Goal: Information Seeking & Learning: Learn about a topic

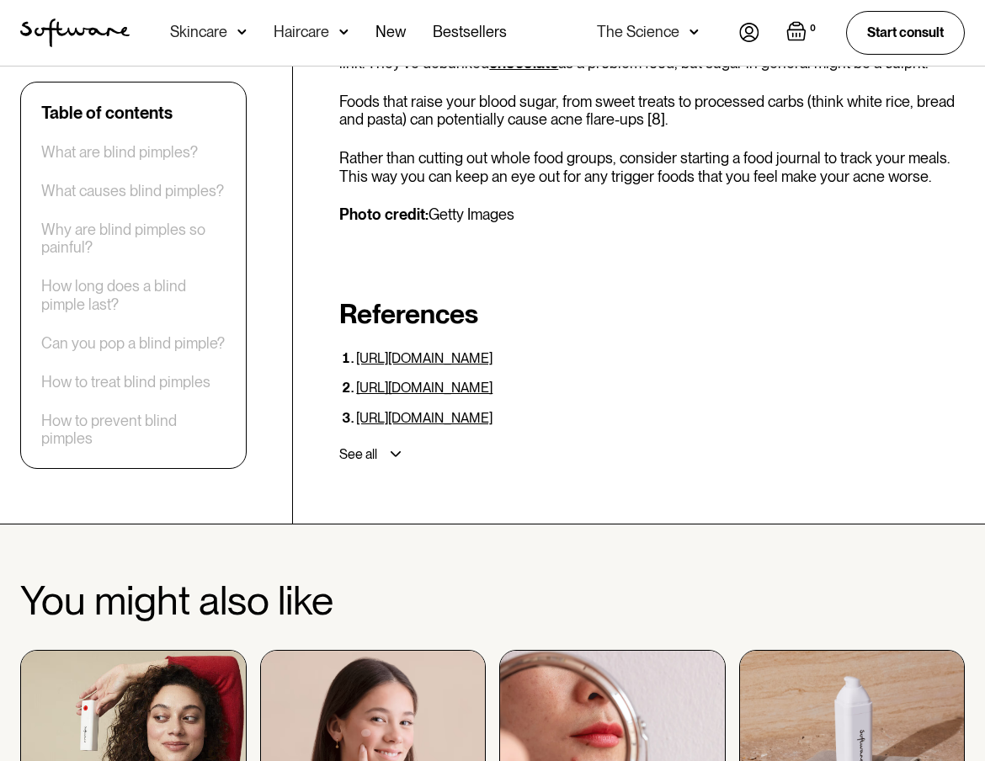
scroll to position [5899, 0]
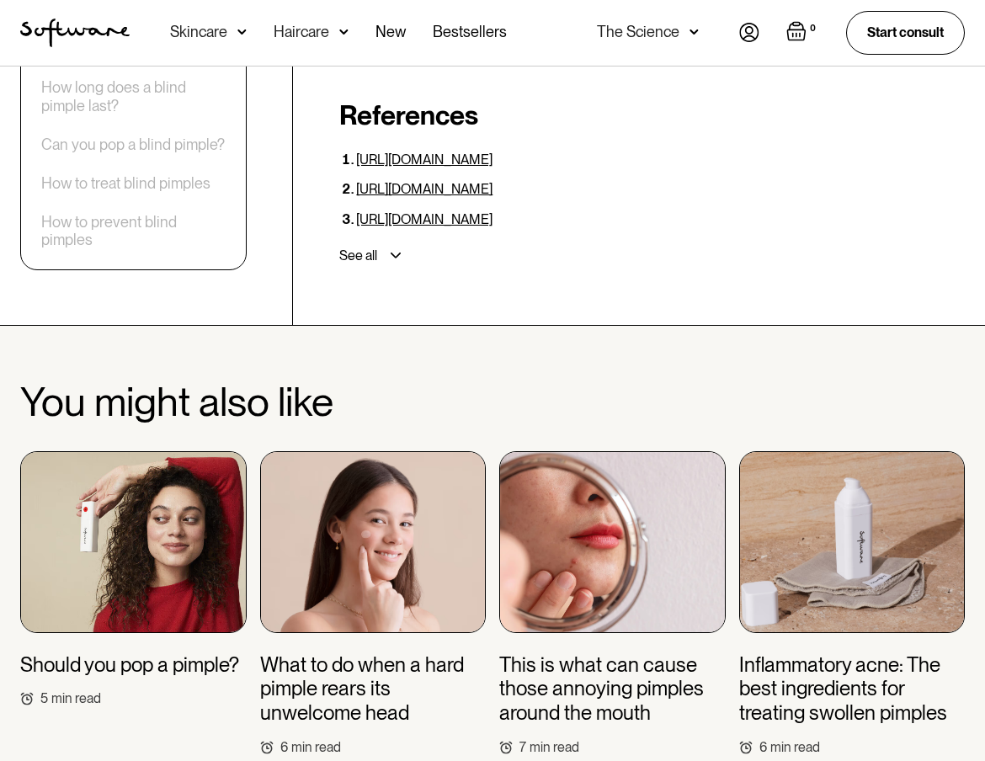
click at [577, 455] on img at bounding box center [612, 542] width 226 height 182
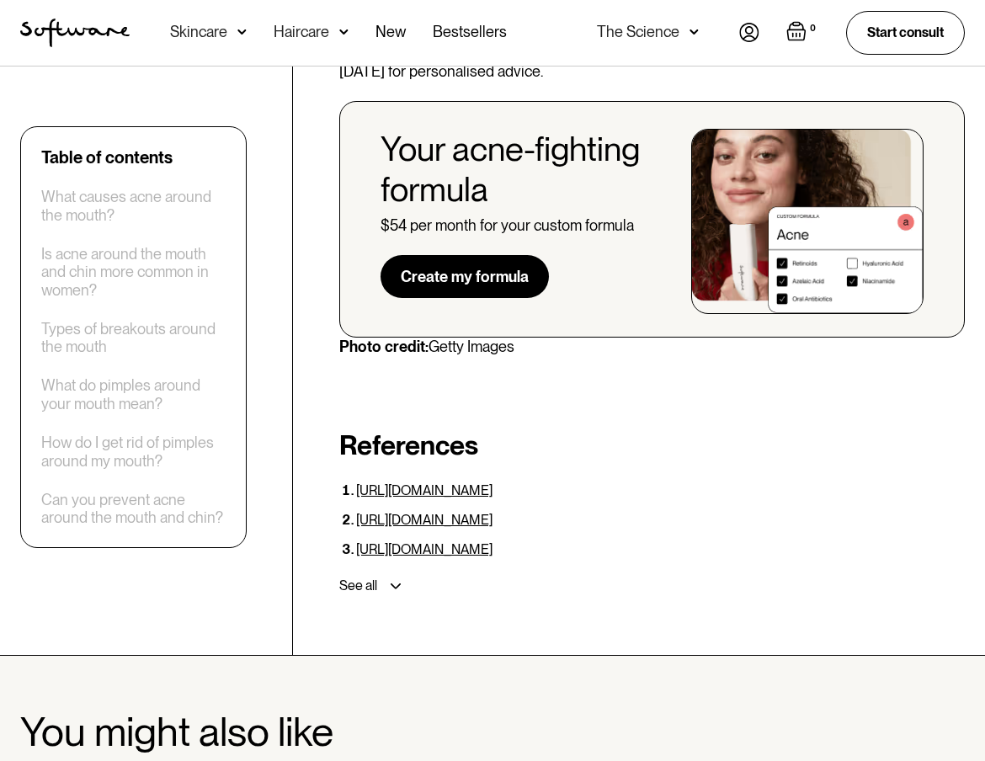
scroll to position [4554, 0]
